Goal: Information Seeking & Learning: Learn about a topic

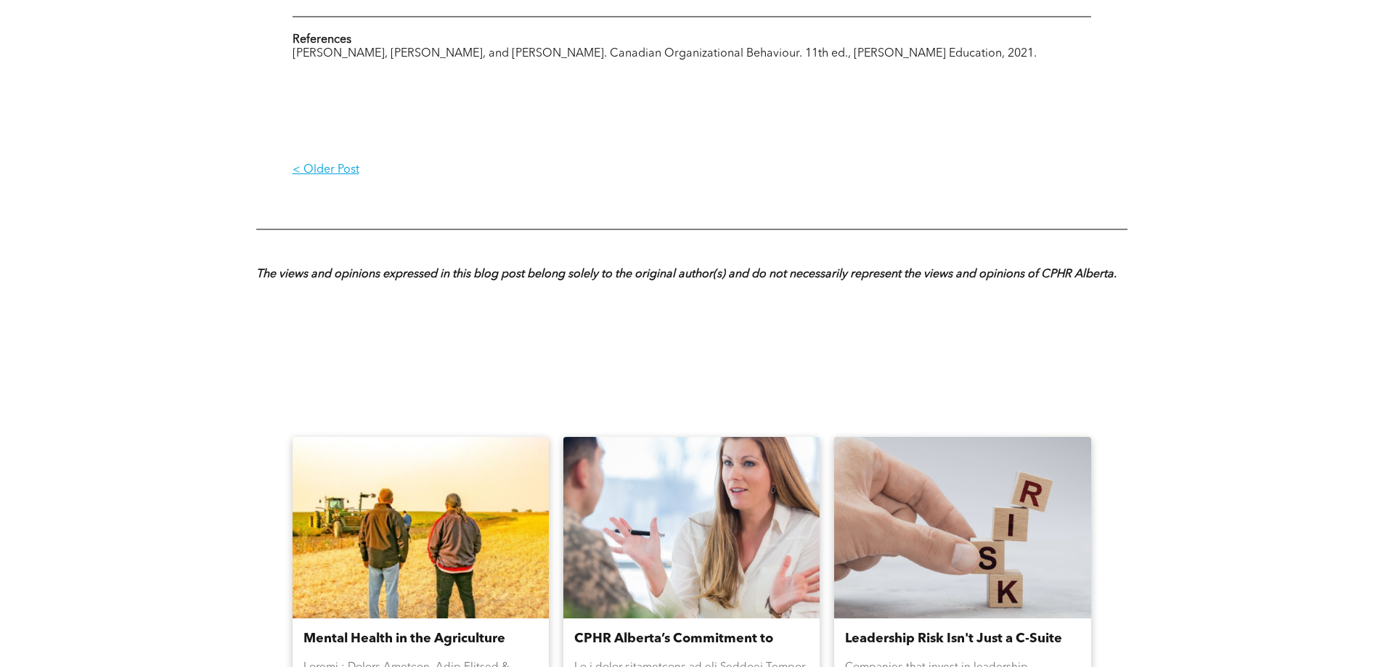
scroll to position [1597, 0]
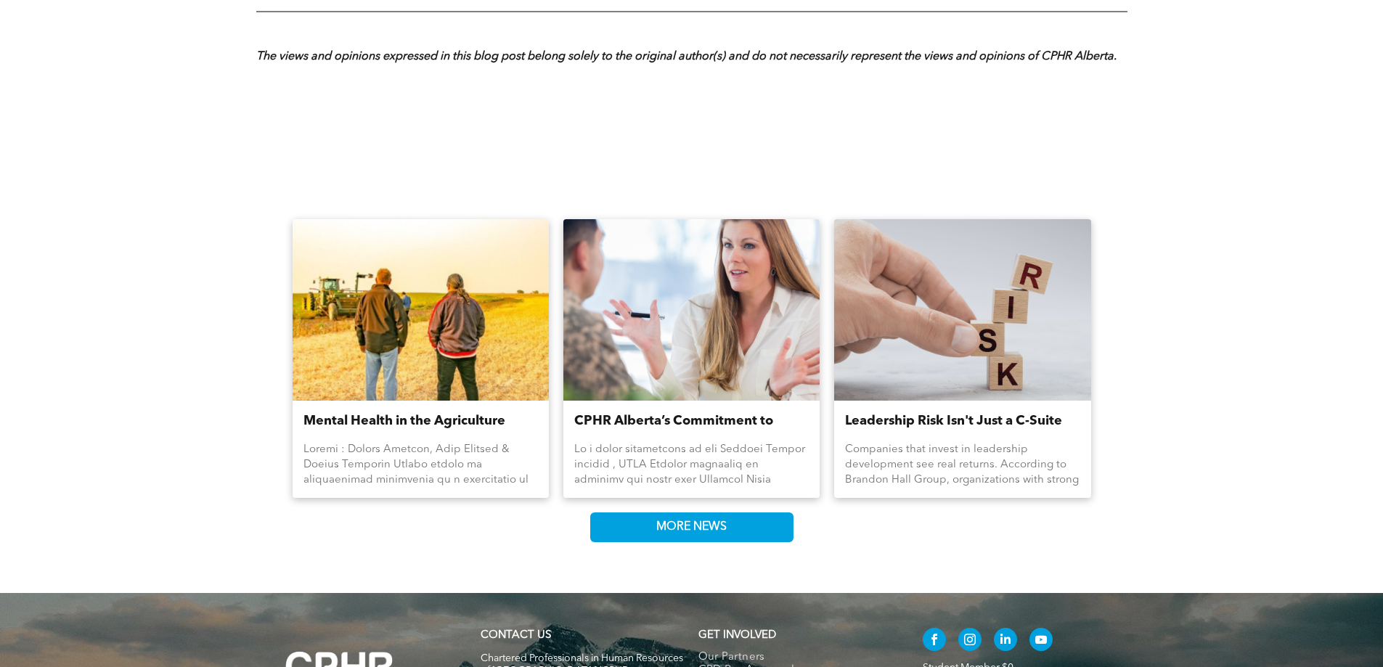
click at [339, 412] on link "Mental Health in the Agriculture Industry" at bounding box center [420, 422] width 234 height 20
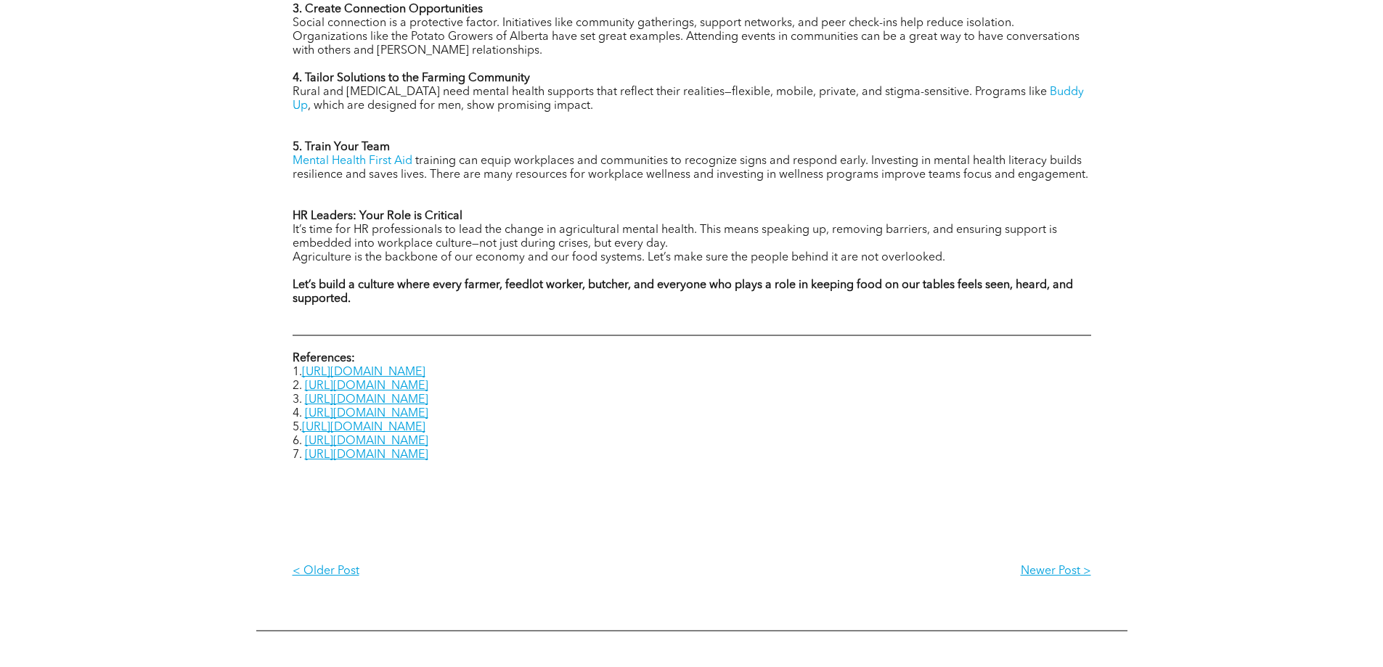
scroll to position [1742, 0]
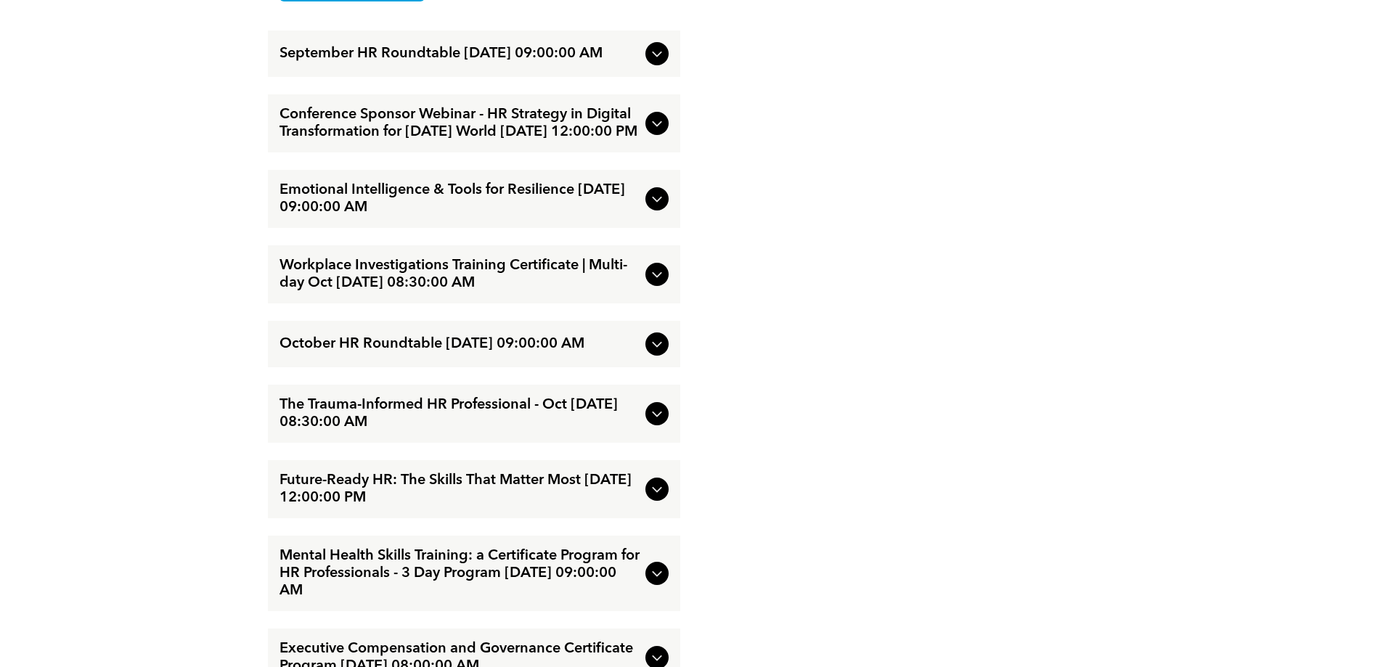
scroll to position [2105, 0]
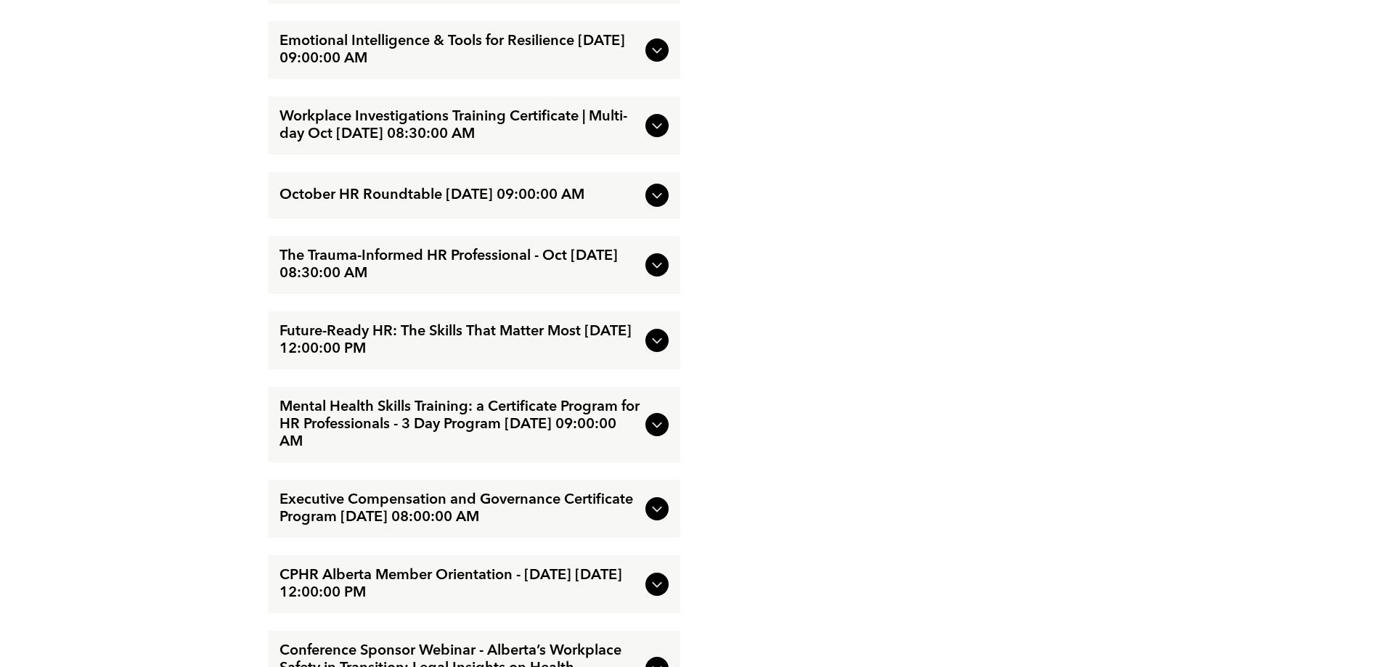
click at [661, 518] on icon at bounding box center [656, 508] width 17 height 17
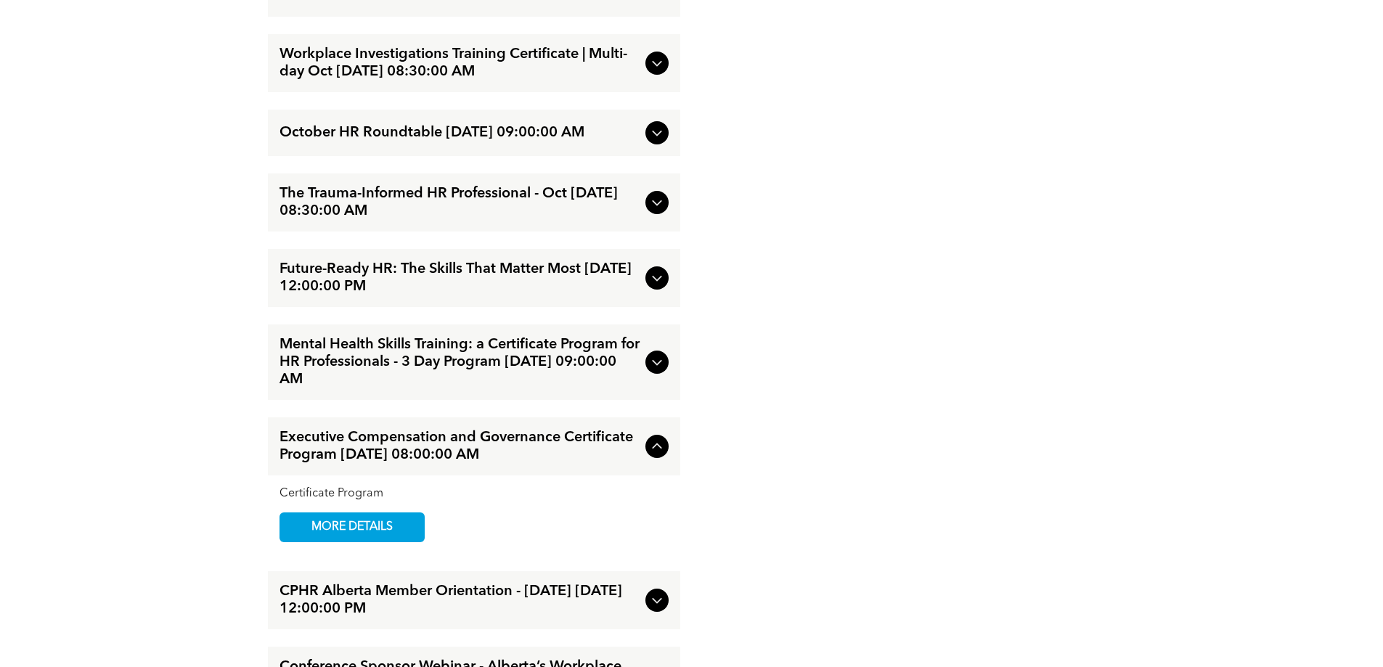
scroll to position [2244, 0]
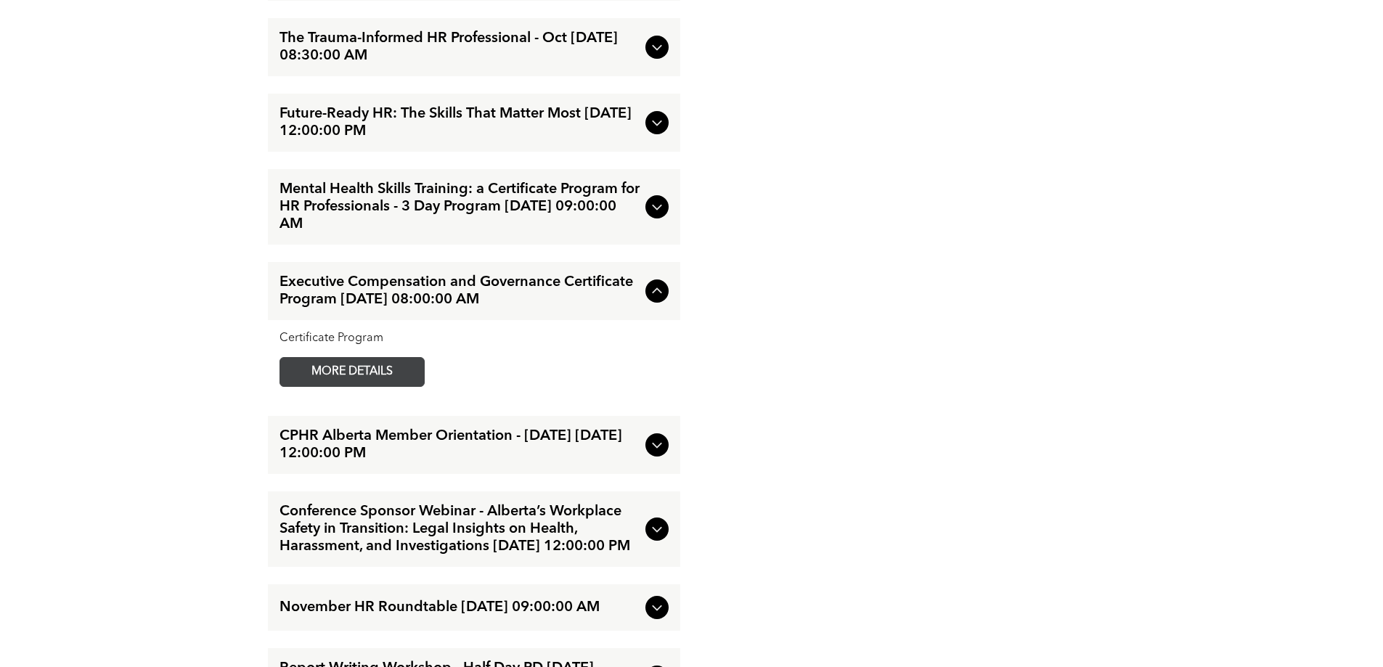
click at [295, 384] on span "MORE DETAILS" at bounding box center [352, 372] width 115 height 28
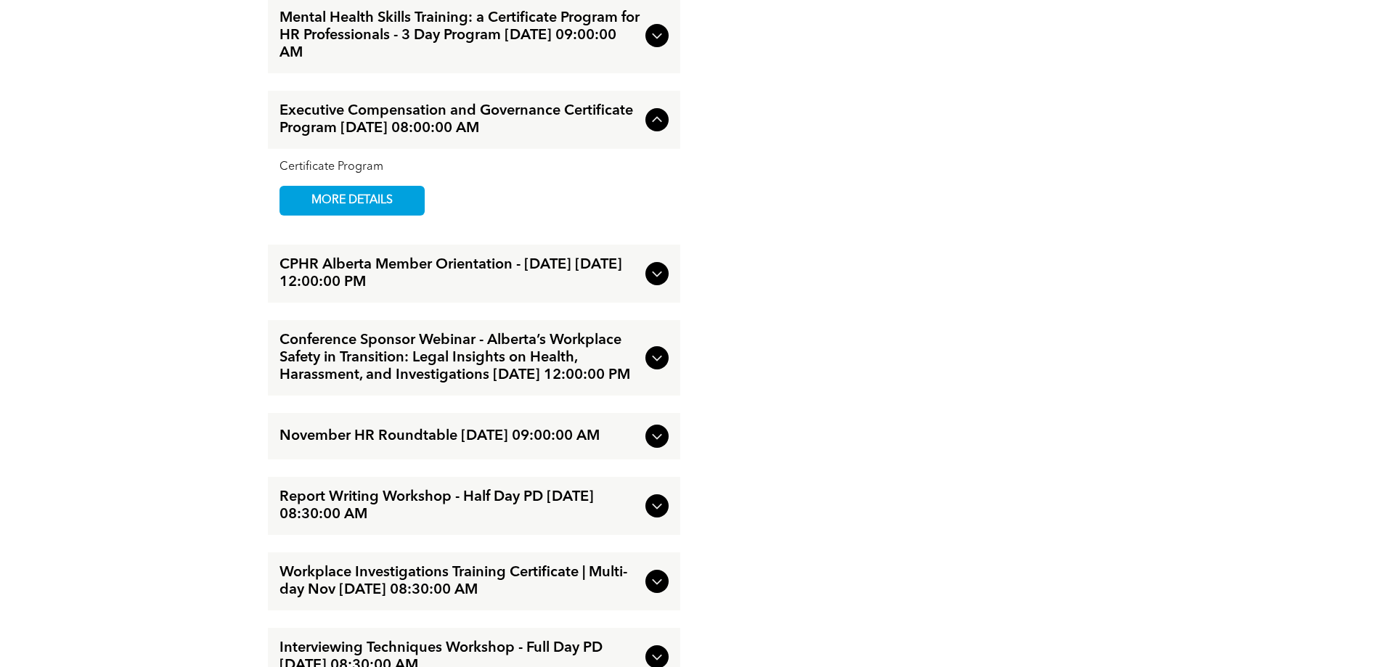
scroll to position [2535, 0]
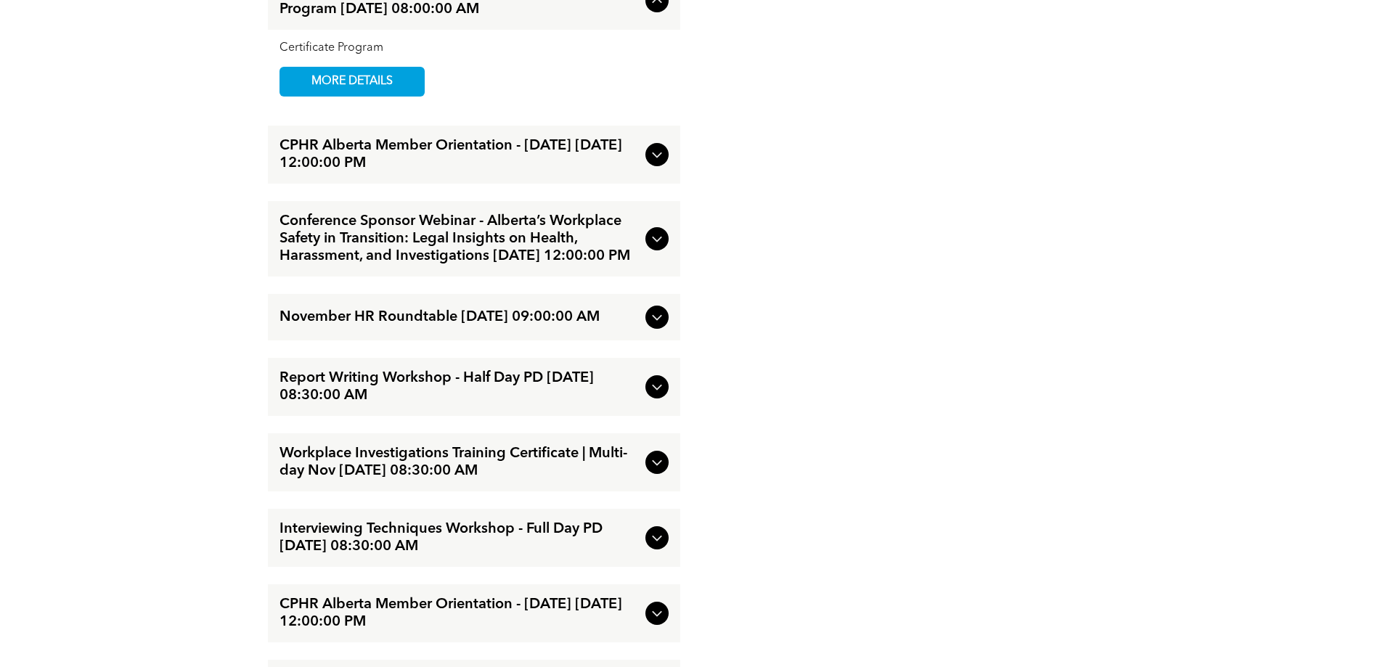
click at [375, 404] on span "Report Writing Workshop - Half Day PD [DATE] 08:30:00 AM" at bounding box center [459, 386] width 360 height 35
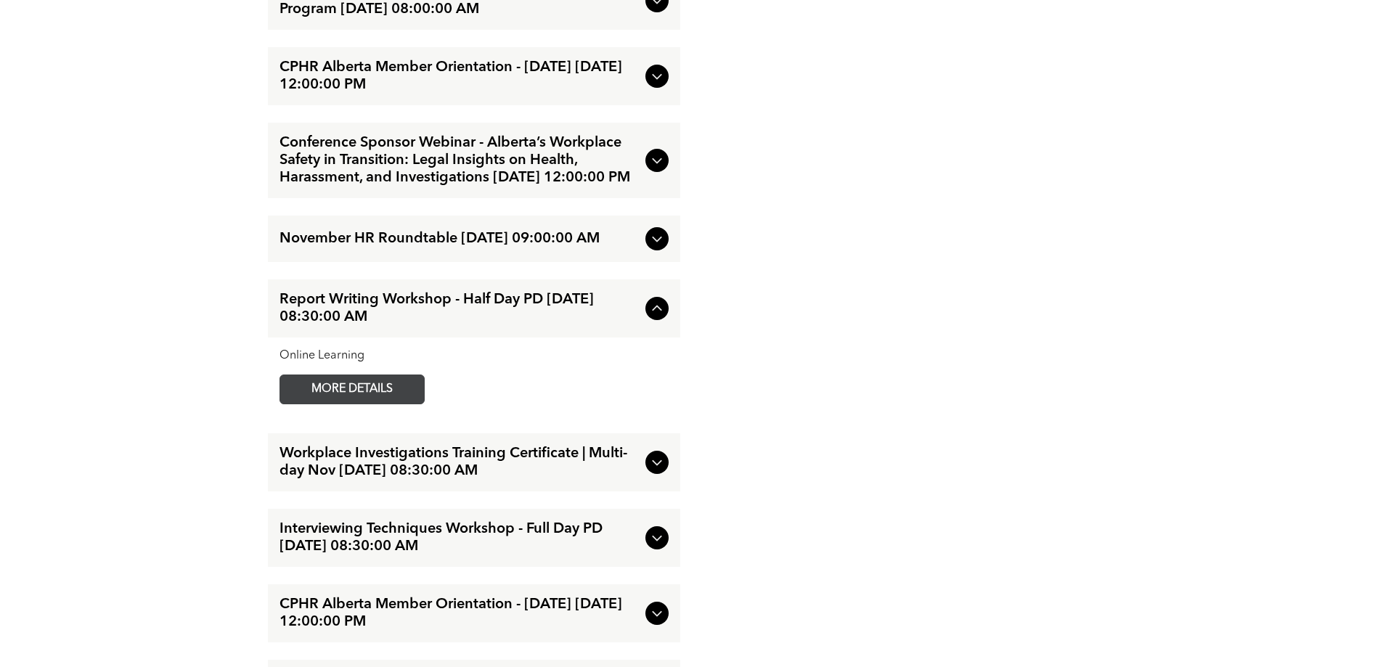
click at [309, 404] on span "MORE DETAILS" at bounding box center [352, 389] width 115 height 28
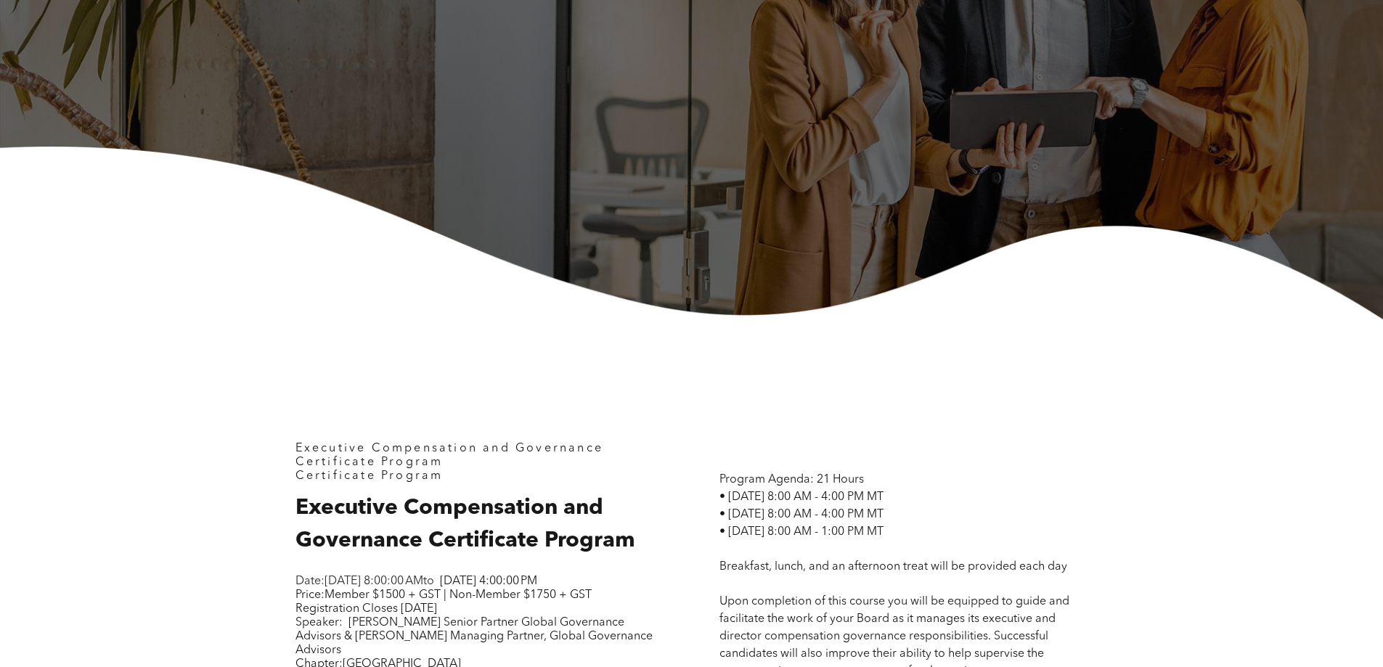
scroll to position [581, 0]
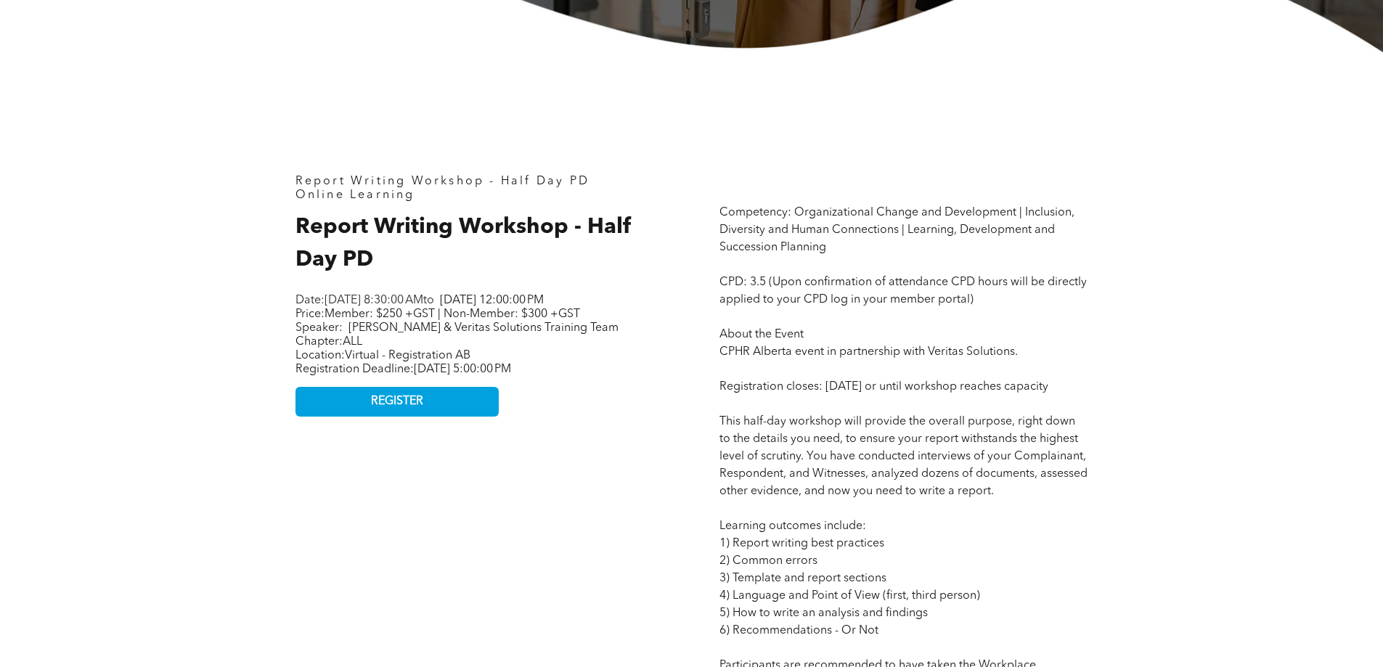
scroll to position [653, 0]
